Goal: Transaction & Acquisition: Purchase product/service

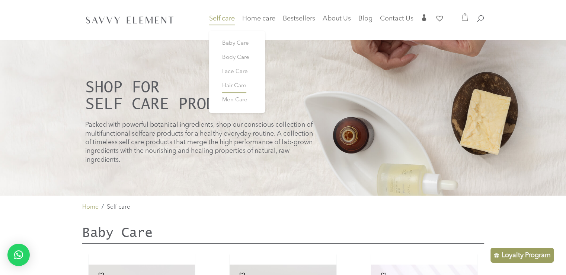
click at [241, 87] on span "Hair Care" at bounding box center [234, 86] width 24 height 6
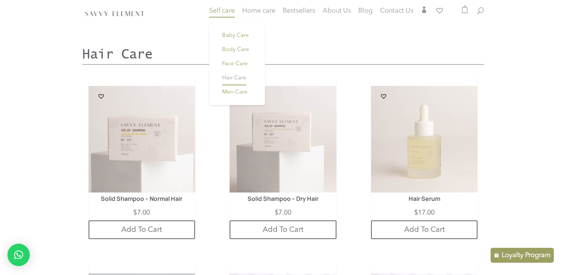
scroll to position [1379, 0]
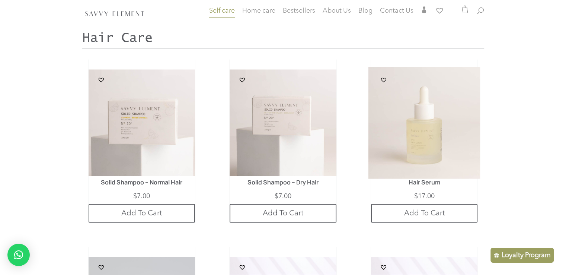
click at [425, 147] on img at bounding box center [425, 122] width 112 height 112
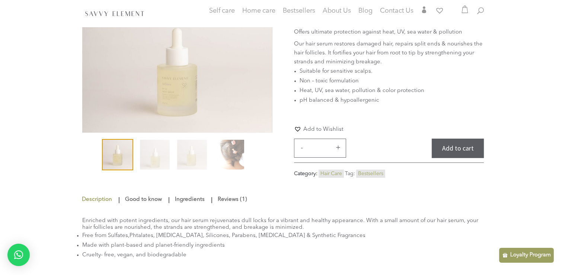
scroll to position [83, 0]
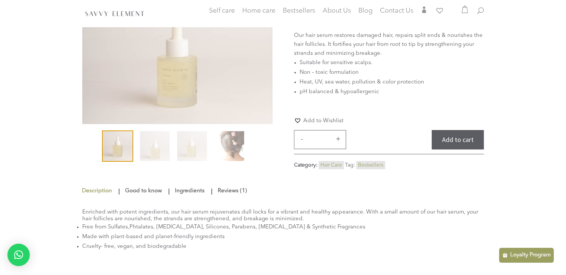
click at [137, 190] on link "Good to know" at bounding box center [143, 190] width 41 height 13
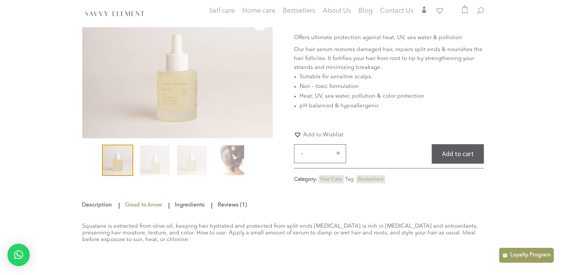
scroll to position [68, 0]
click at [227, 207] on link "Reviews (1)" at bounding box center [232, 205] width 33 height 13
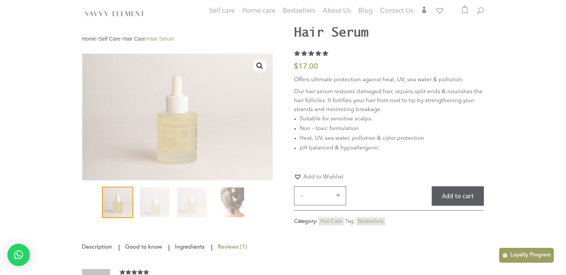
scroll to position [0, 0]
